Goal: Task Accomplishment & Management: Manage account settings

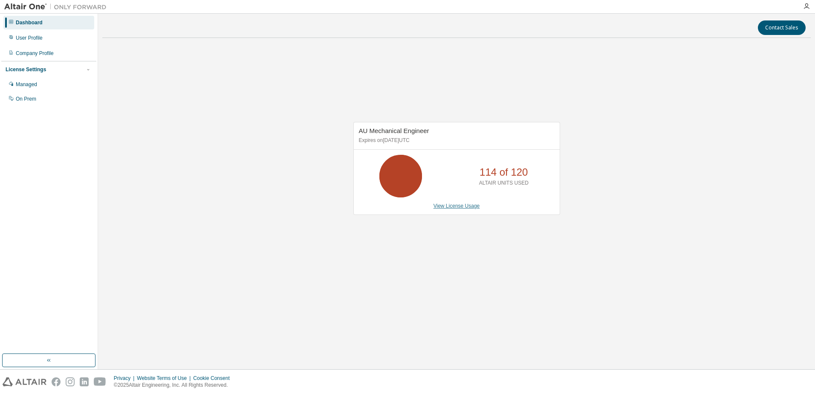
click at [455, 205] on link "View License Usage" at bounding box center [457, 206] width 46 height 6
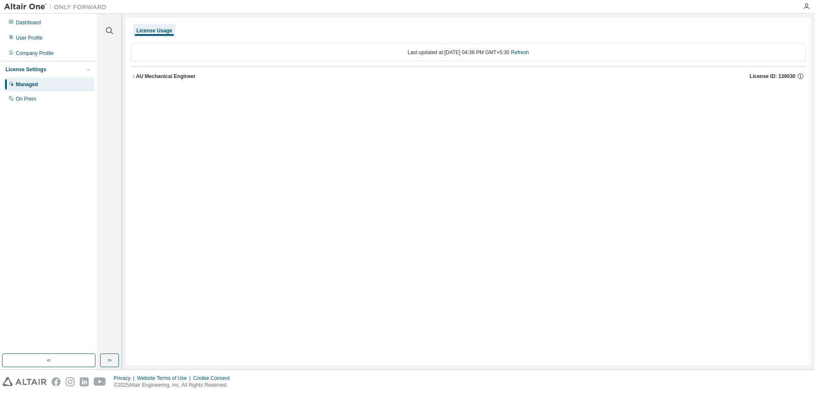
click at [129, 71] on div "License Usage Last updated at: Tue 2025-09-02 04:36 PM GMT+5:30 Refresh AU Mech…" at bounding box center [468, 191] width 685 height 347
click at [137, 76] on div "AU Mechanical Engineer" at bounding box center [166, 76] width 60 height 7
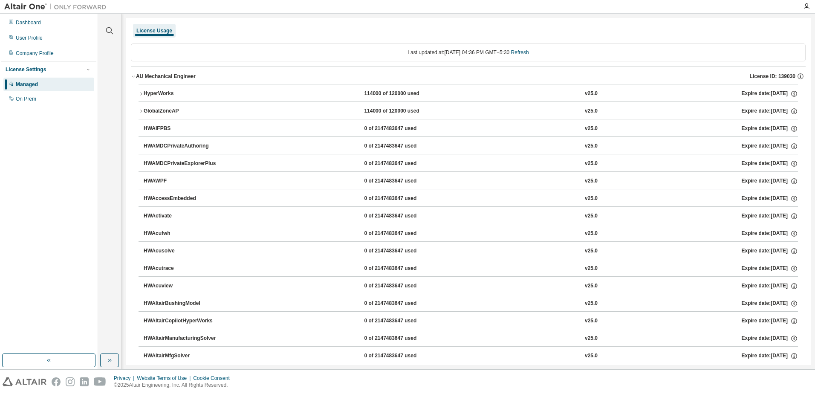
click at [21, 86] on div "Managed" at bounding box center [27, 84] width 22 height 7
click at [29, 28] on div "Dashboard" at bounding box center [48, 23] width 91 height 14
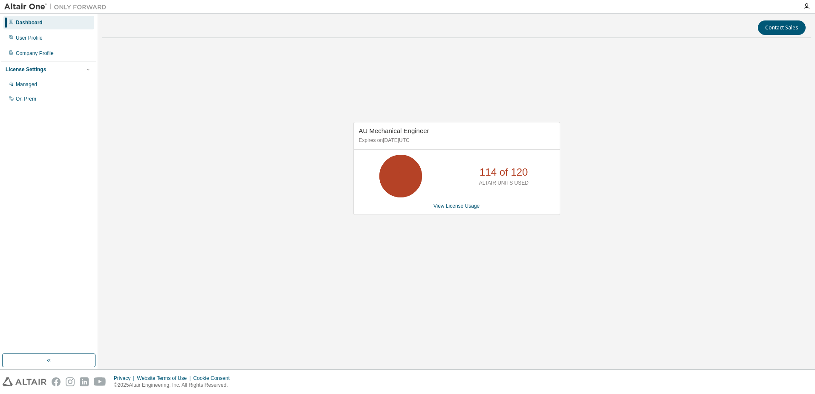
click at [32, 21] on div "Dashboard" at bounding box center [29, 22] width 27 height 7
click at [806, 9] on icon "button" at bounding box center [806, 6] width 7 height 7
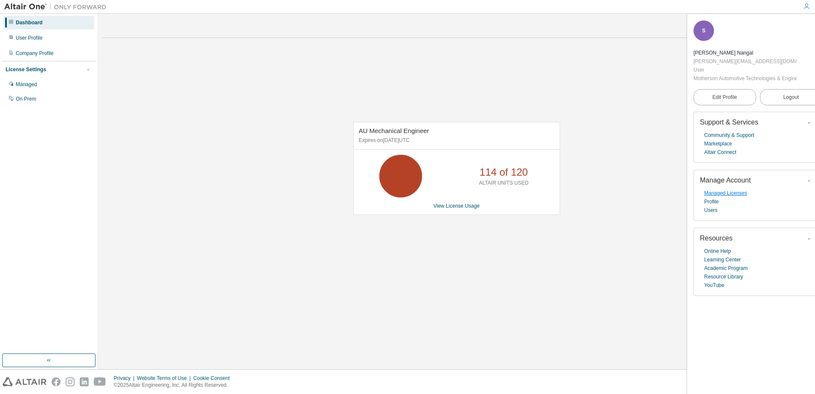
click at [726, 196] on link "Managed Licenses" at bounding box center [725, 193] width 43 height 9
drag, startPoint x: 645, startPoint y: 147, endPoint x: 683, endPoint y: 89, distance: 69.2
click at [644, 147] on div "AU Mechanical Engineer Expires on December 31, 2025 UTC 114 of 120 ALTAIR UNITS…" at bounding box center [456, 173] width 709 height 256
